Goal: Task Accomplishment & Management: Use online tool/utility

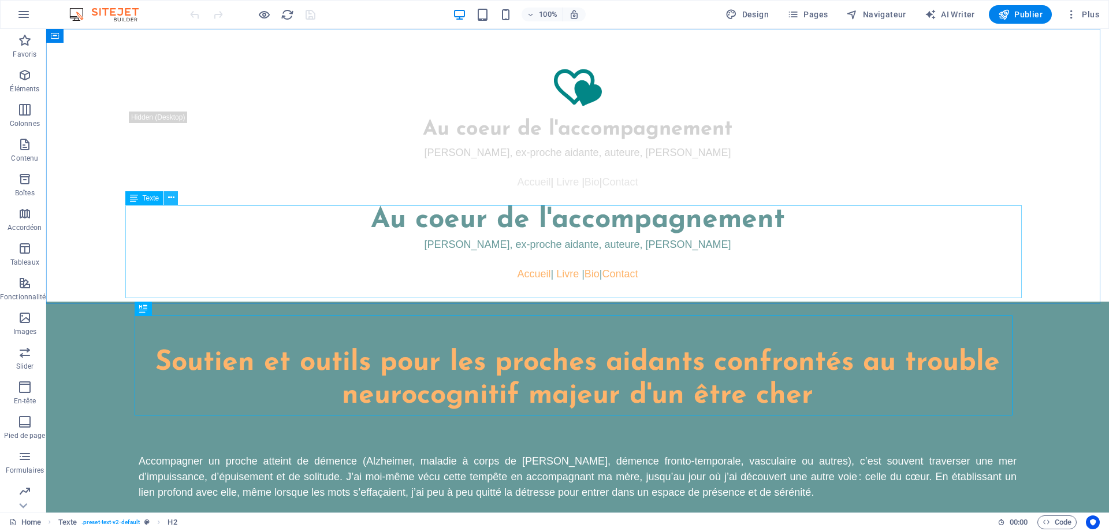
click at [174, 199] on icon at bounding box center [171, 198] width 6 height 12
click at [173, 199] on icon at bounding box center [171, 198] width 6 height 12
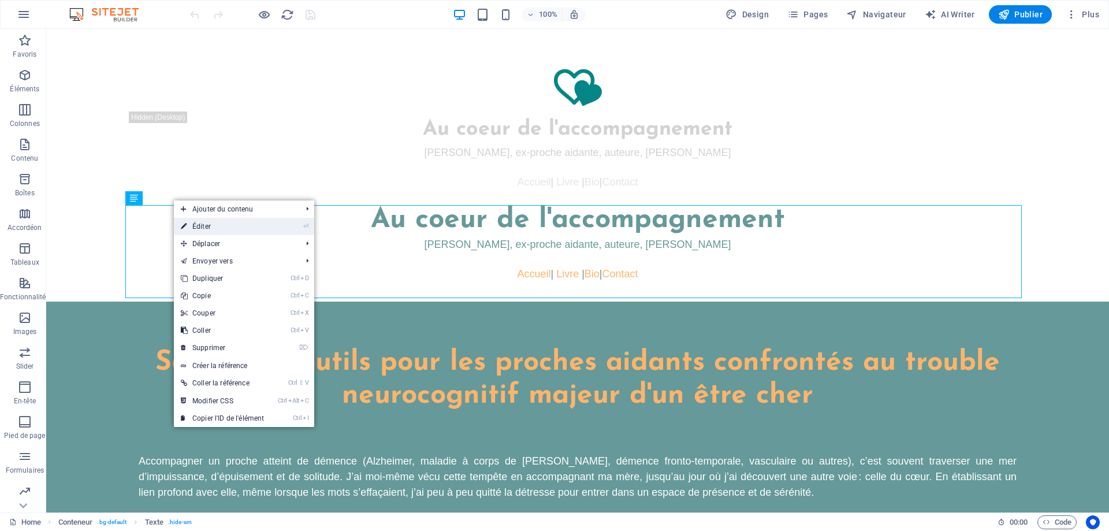
click at [206, 227] on link "⏎ Éditer" at bounding box center [222, 226] width 97 height 17
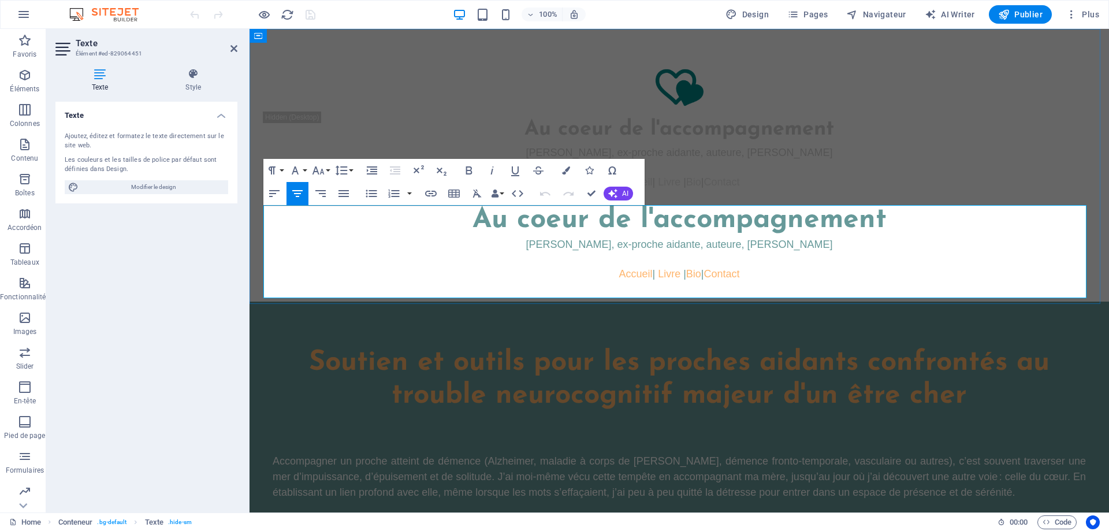
click at [839, 230] on span "Au coeur de l'accompagnement" at bounding box center [679, 220] width 414 height 28
click at [541, 221] on span "Au coeur de l'accompagnement" at bounding box center [679, 220] width 414 height 28
click at [103, 74] on icon at bounding box center [99, 74] width 89 height 12
drag, startPoint x: 153, startPoint y: 192, endPoint x: 48, endPoint y: 215, distance: 107.5
click at [153, 192] on span "Modifier le design" at bounding box center [153, 187] width 143 height 14
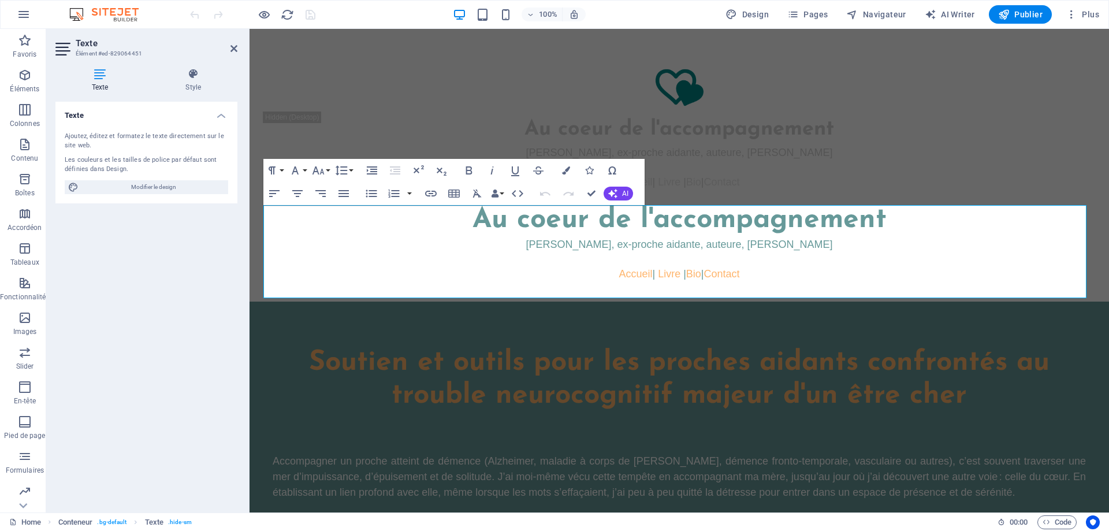
select select "px"
select select "400"
select select "px"
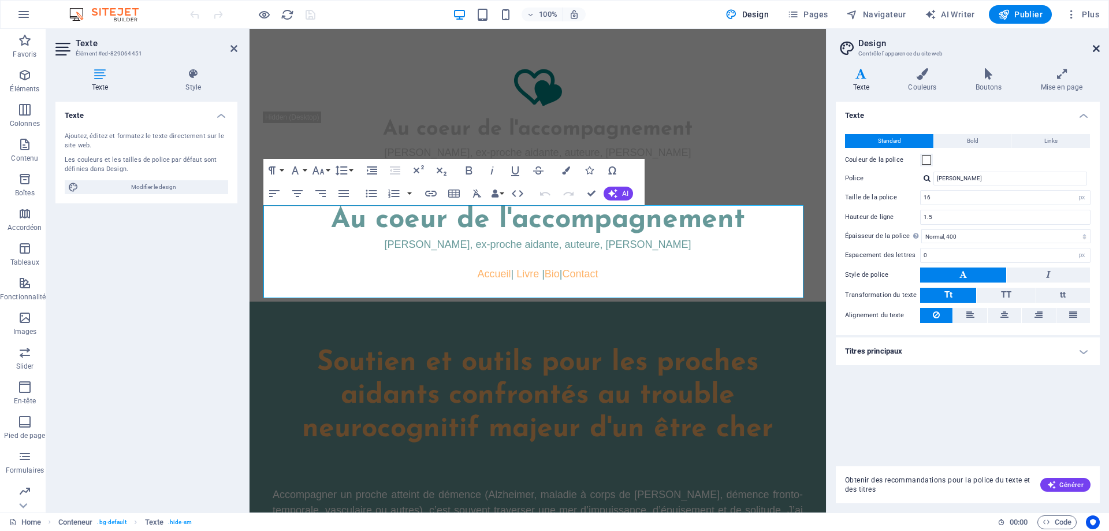
click at [1097, 44] on icon at bounding box center [1095, 48] width 7 height 9
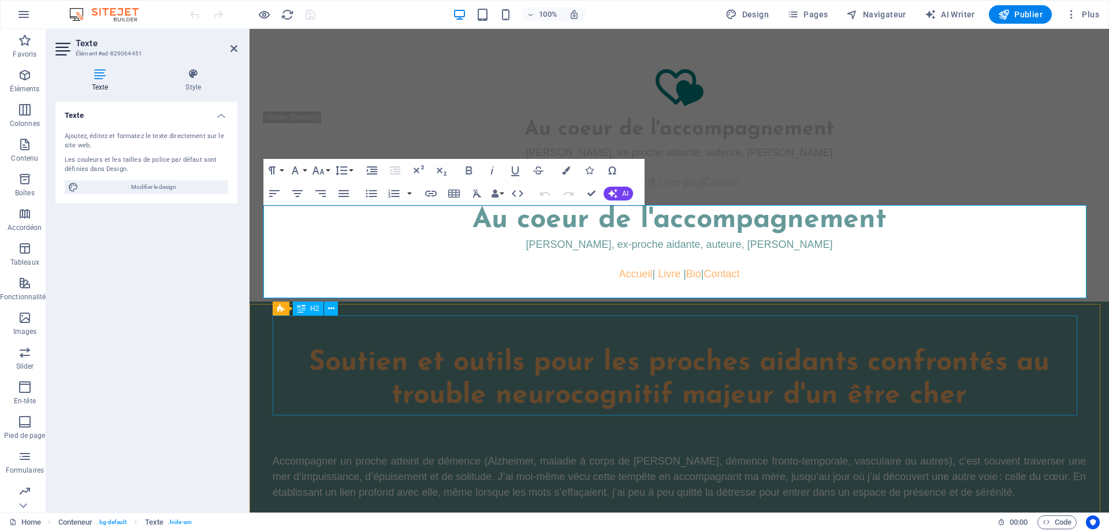
click at [553, 351] on div "Soutien et outils pour les proches aidants confrontés au trouble neurocognitif …" at bounding box center [679, 363] width 813 height 100
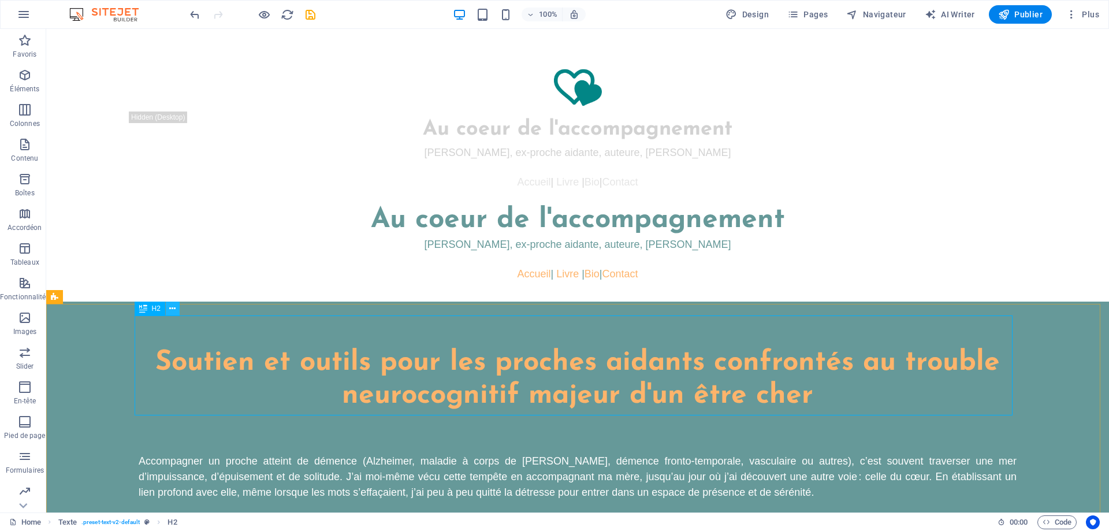
click at [172, 310] on icon at bounding box center [172, 309] width 6 height 12
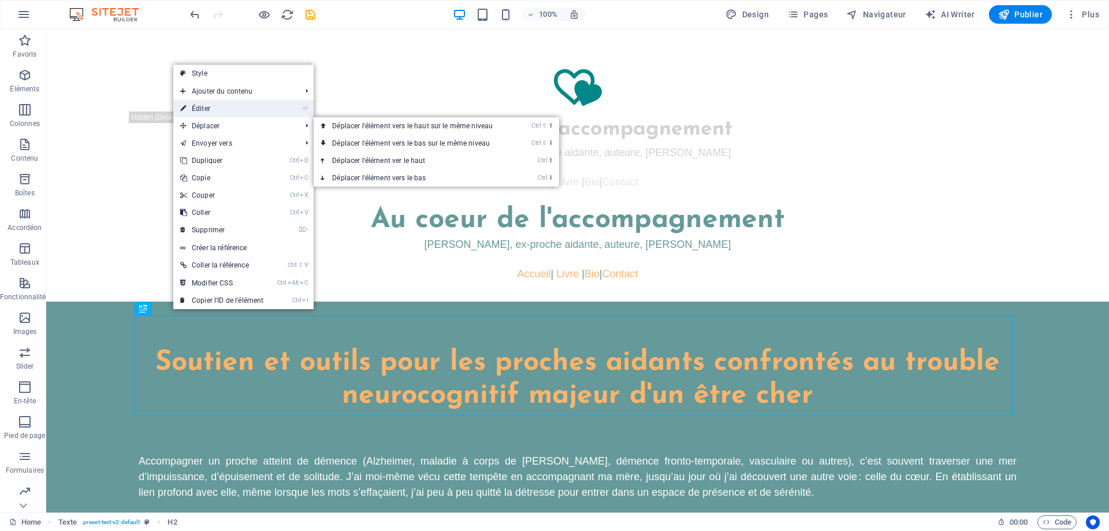
click at [203, 102] on link "⏎ Éditer" at bounding box center [221, 108] width 97 height 17
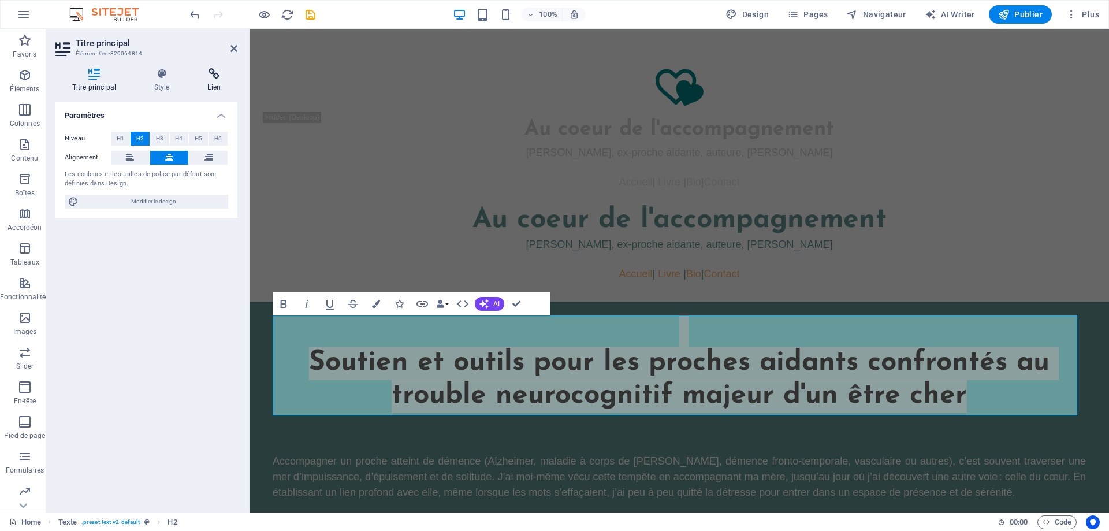
click at [215, 79] on icon at bounding box center [214, 74] width 46 height 12
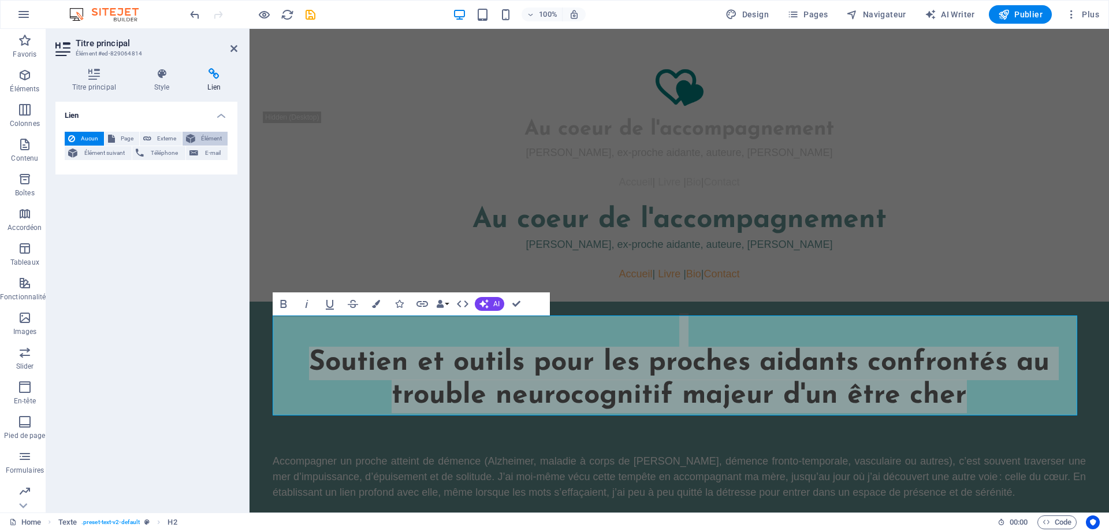
click at [207, 132] on span "Élément" at bounding box center [211, 139] width 25 height 14
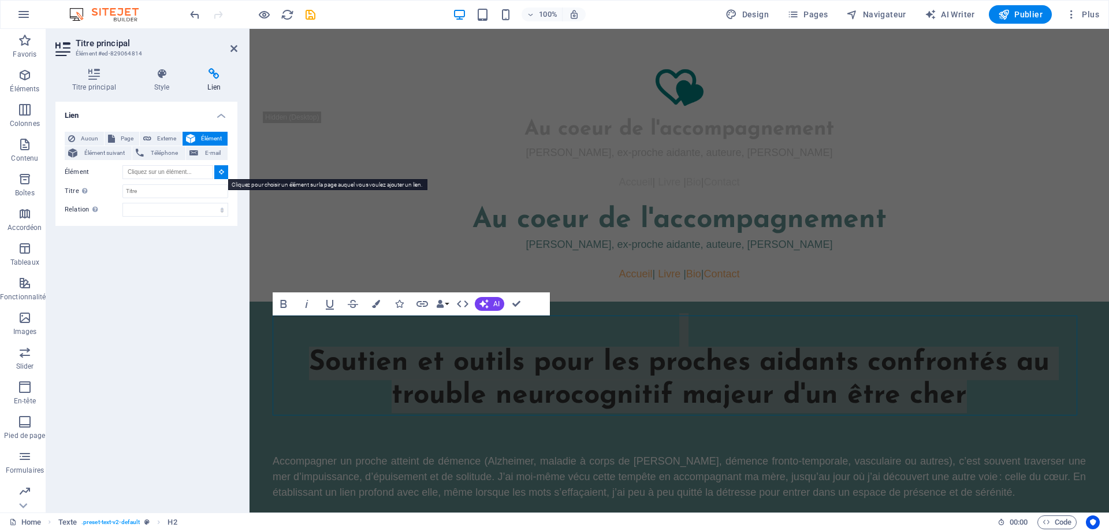
click at [219, 172] on icon at bounding box center [221, 172] width 5 height 6
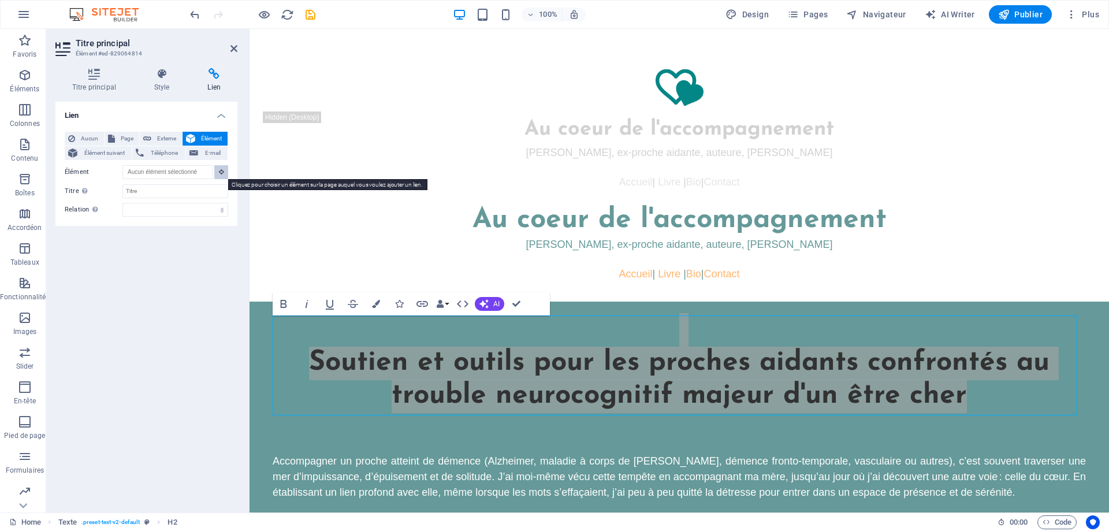
click at [221, 171] on icon at bounding box center [221, 172] width 5 height 6
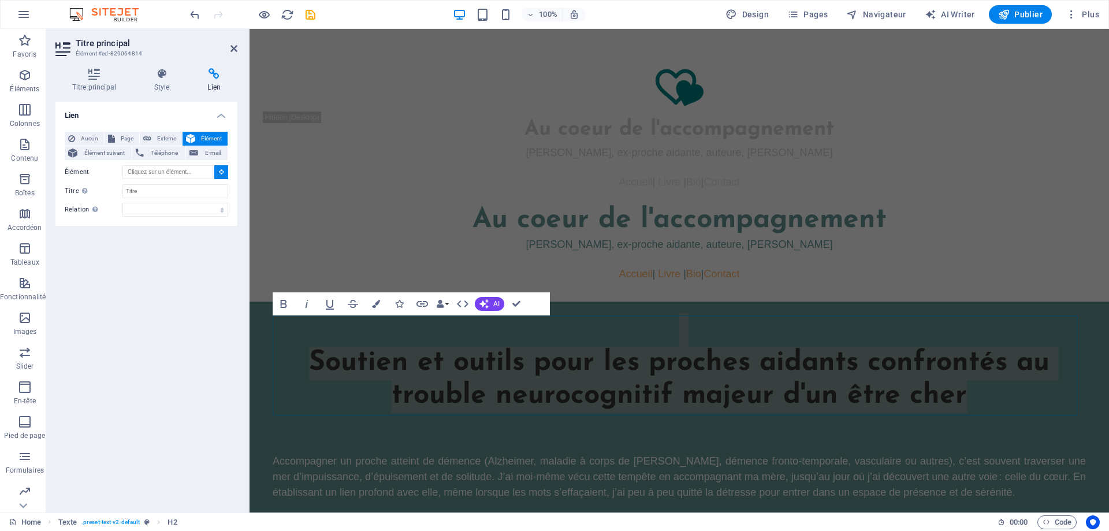
click at [219, 176] on button at bounding box center [221, 172] width 14 height 14
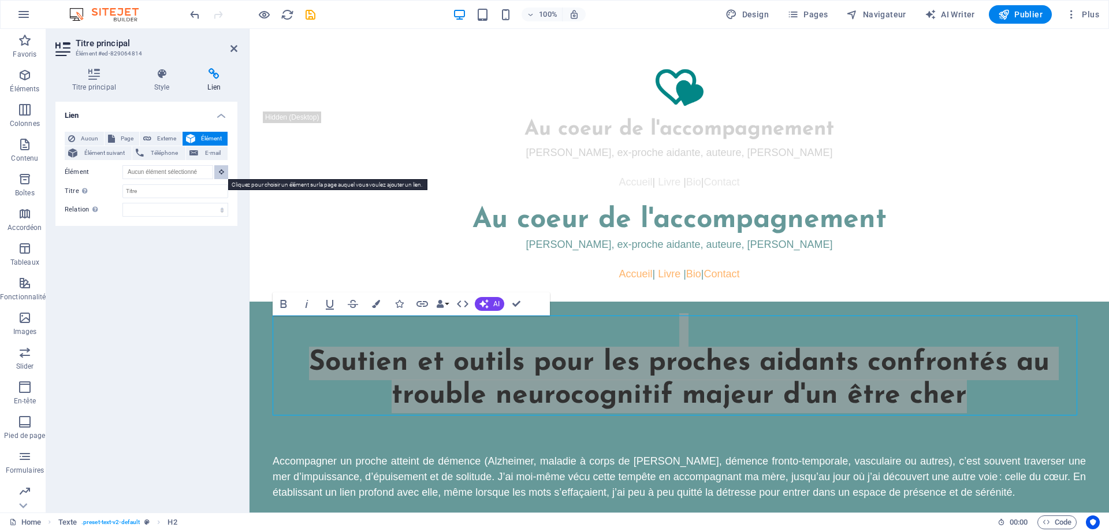
click at [219, 176] on button at bounding box center [221, 172] width 14 height 14
